Goal: Navigation & Orientation: Find specific page/section

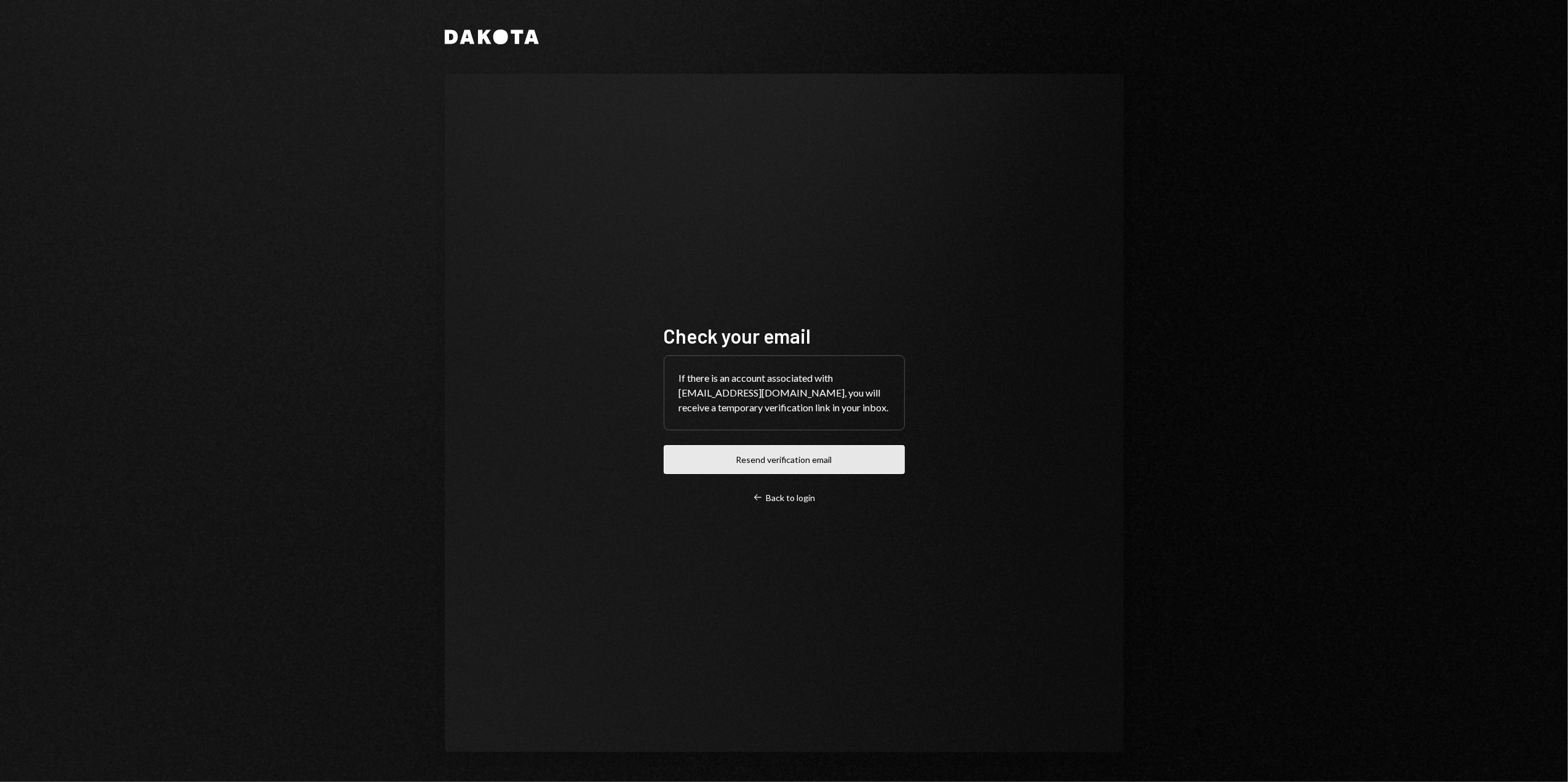
drag, startPoint x: 0, startPoint y: 0, endPoint x: 767, endPoint y: 464, distance: 896.4
click at [767, 464] on button "Resend verification email" at bounding box center [784, 460] width 241 height 29
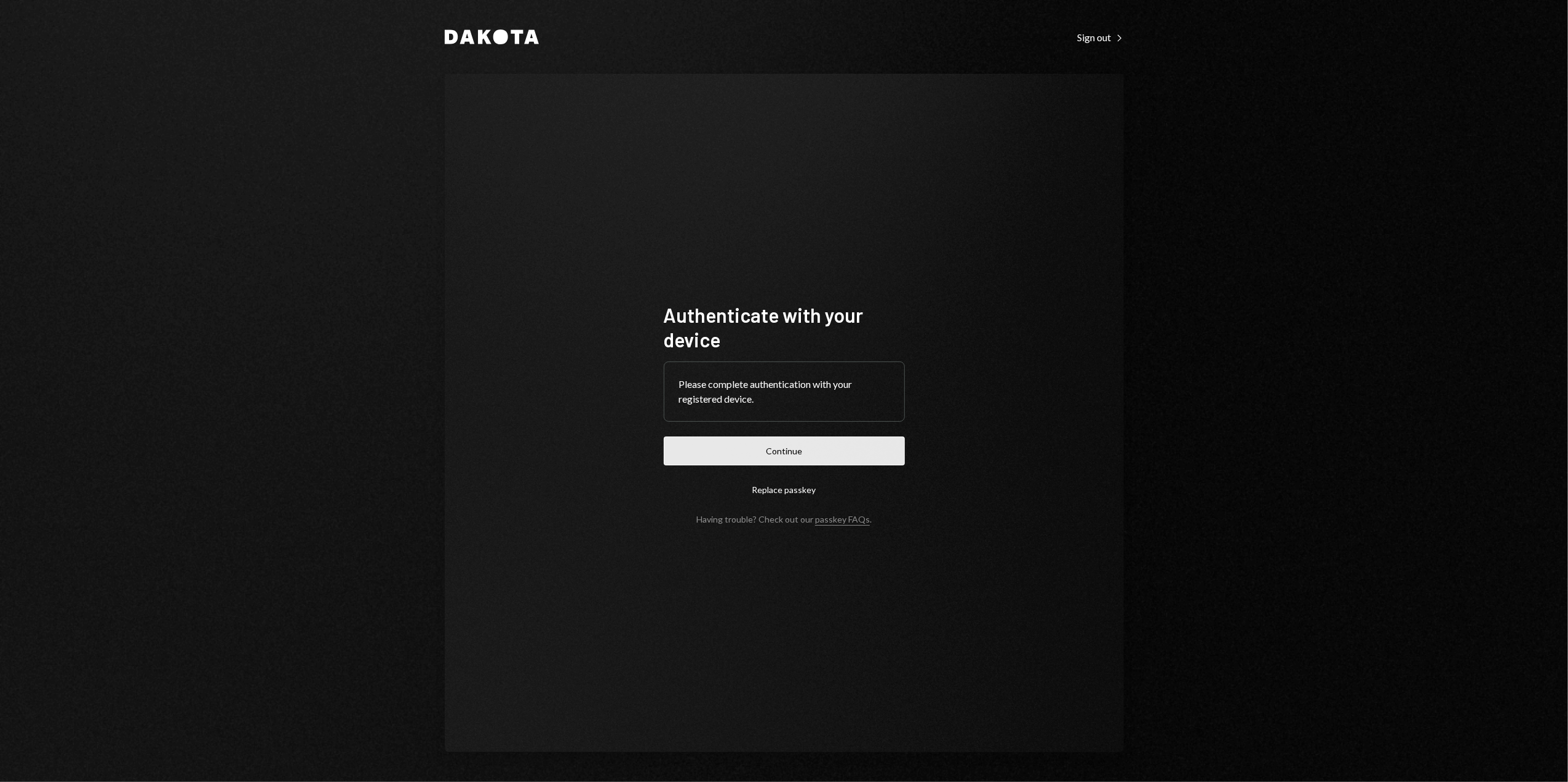
click at [761, 450] on button "Continue" at bounding box center [784, 451] width 241 height 29
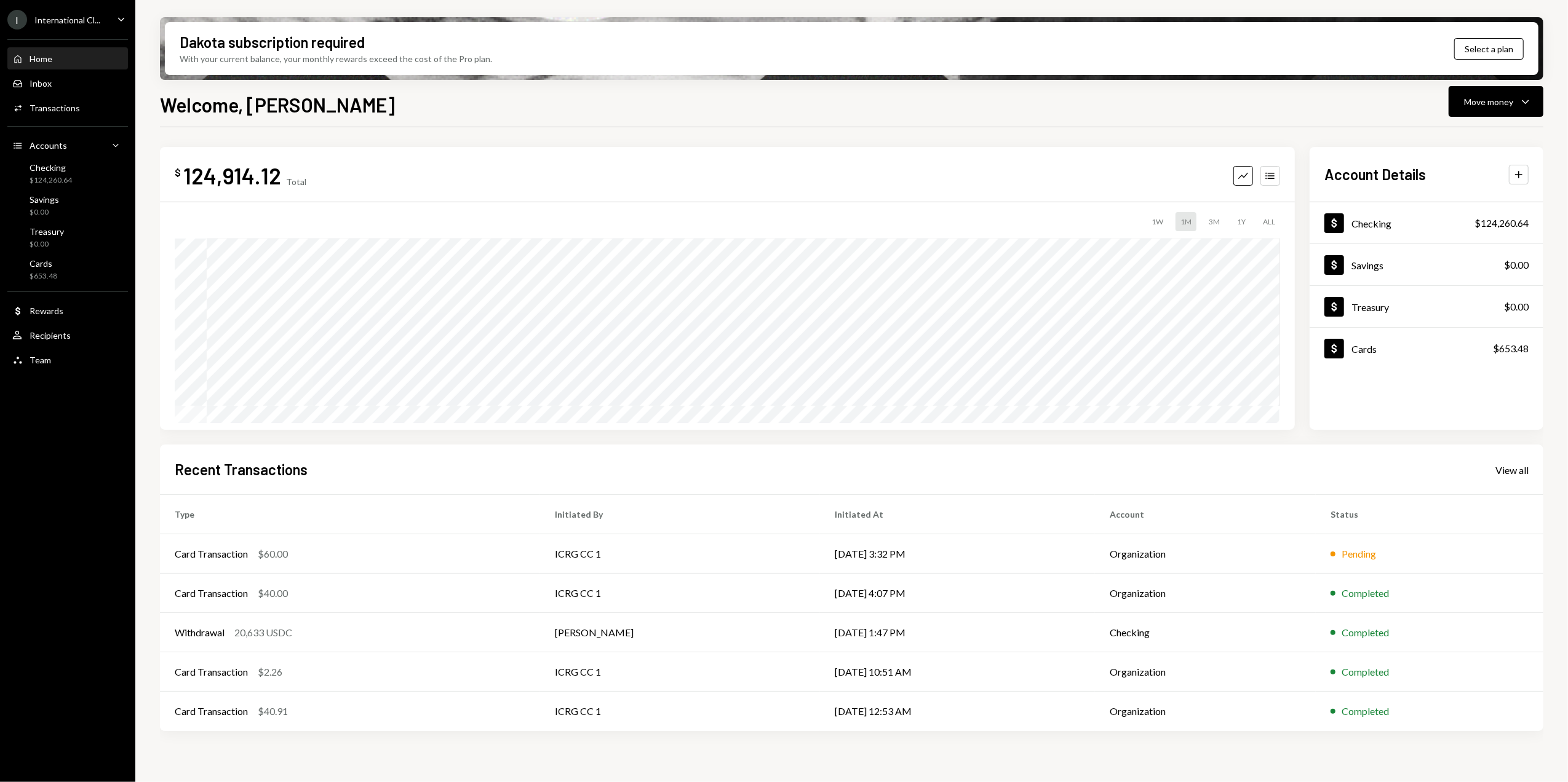
click at [84, 21] on div "International Cl..." at bounding box center [67, 20] width 66 height 10
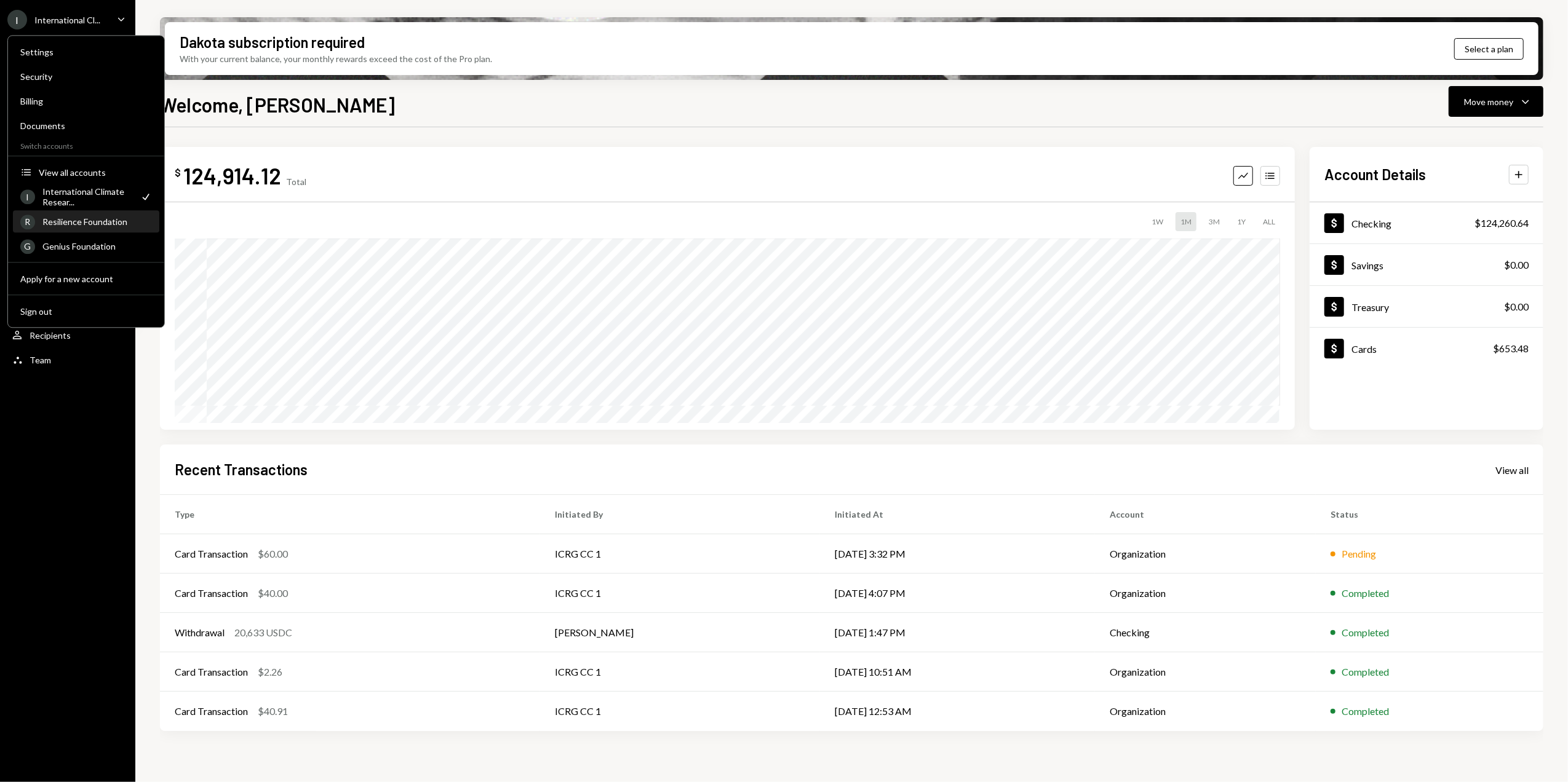
click at [85, 219] on div "Resilience Foundation" at bounding box center [97, 221] width 110 height 10
